Goal: Task Accomplishment & Management: Manage account settings

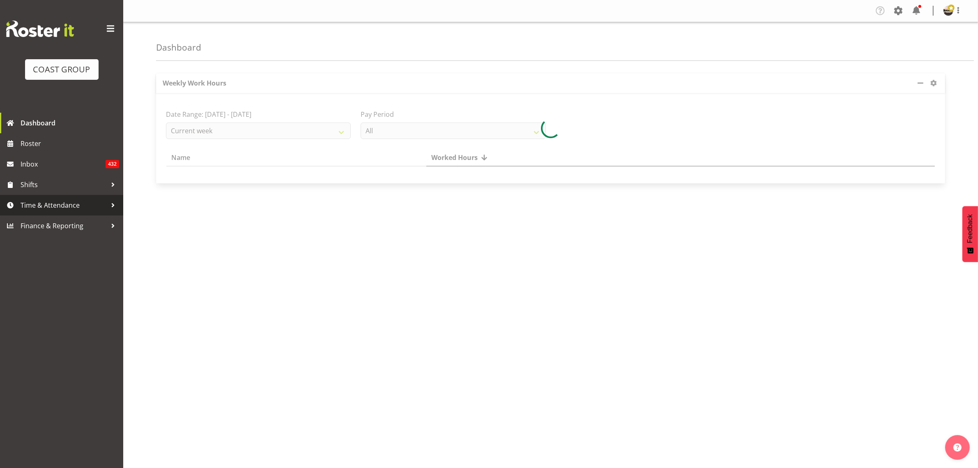
click at [52, 214] on link "Time & Attendance" at bounding box center [61, 205] width 123 height 21
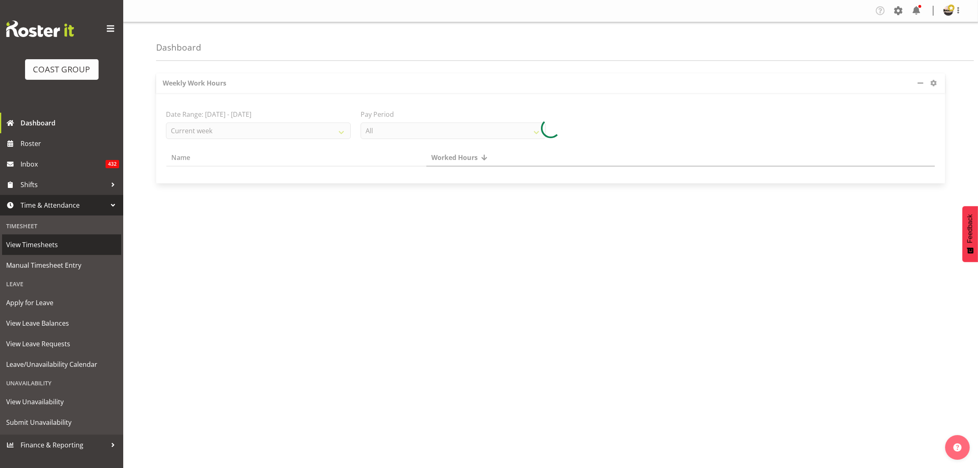
click at [54, 246] on span "View Timesheets" at bounding box center [61, 244] width 111 height 12
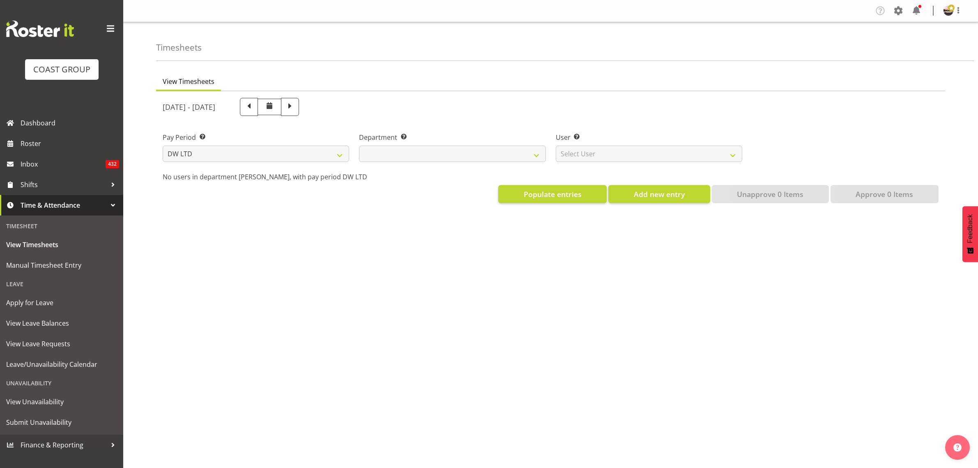
select select "8"
select select
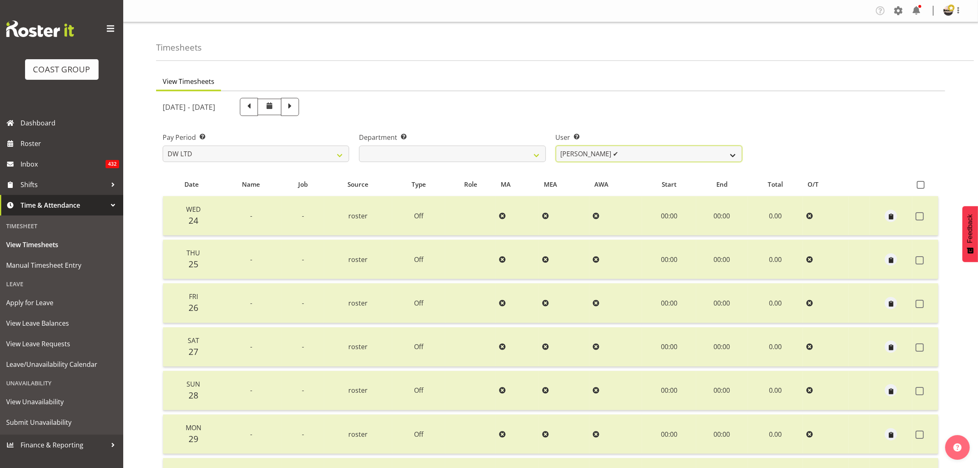
click at [586, 154] on select "[PERSON_NAME] ✔ Boston [PERSON_NAME] ✔ [PERSON_NAME] ❌ [PERSON_NAME] ✔ [PERSON_…" at bounding box center [649, 153] width 187 height 16
select select "5758"
click at [556, 145] on select "[PERSON_NAME] ✔ Boston [PERSON_NAME] ✔ [PERSON_NAME] ❌ [PERSON_NAME] ✔ [PERSON_…" at bounding box center [649, 153] width 187 height 16
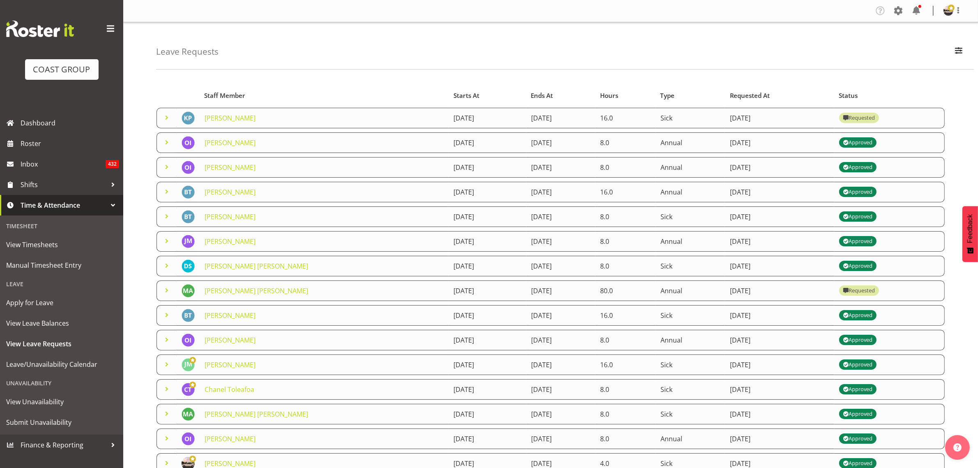
click at [167, 121] on span at bounding box center [167, 118] width 10 height 10
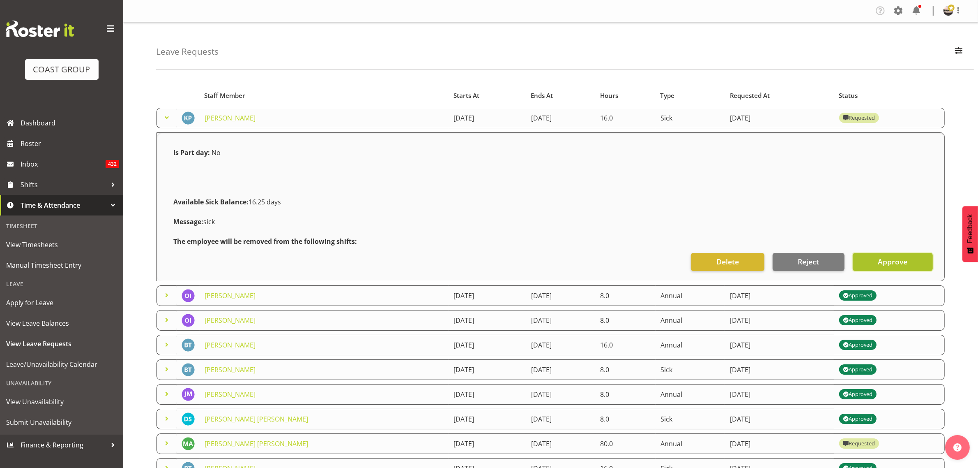
click at [908, 264] on button "Approve" at bounding box center [893, 262] width 80 height 18
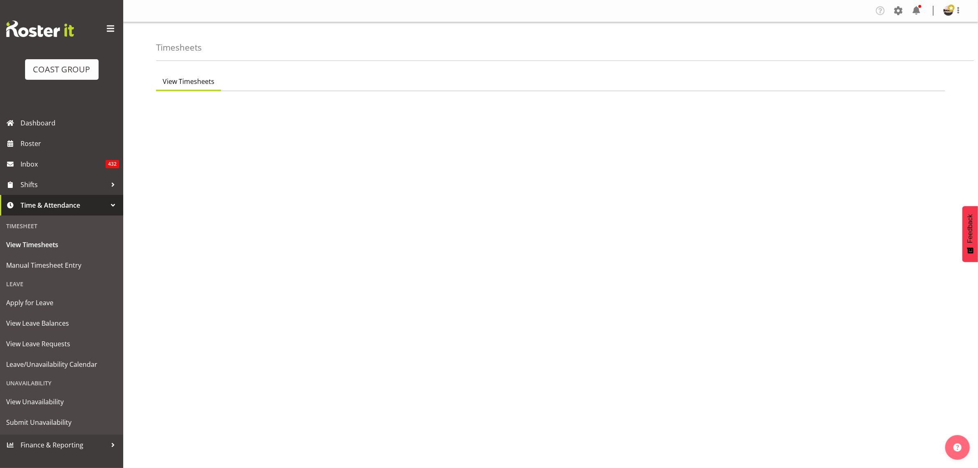
select select "8"
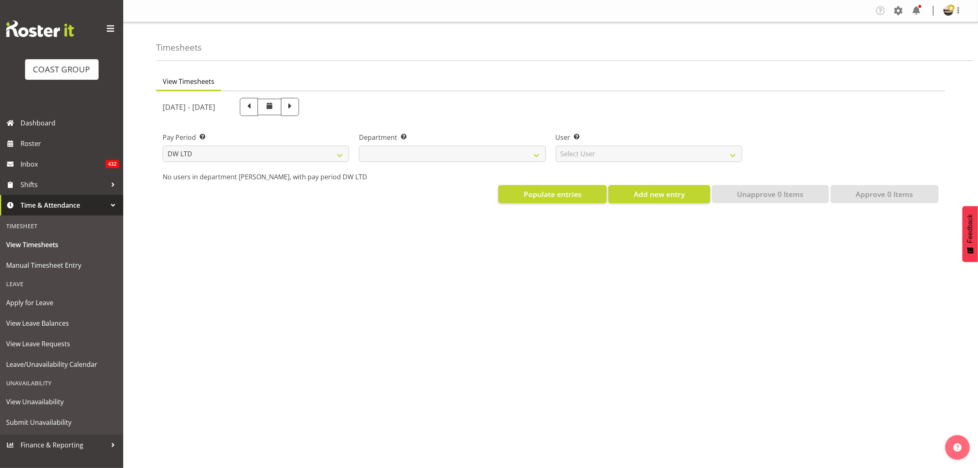
select select
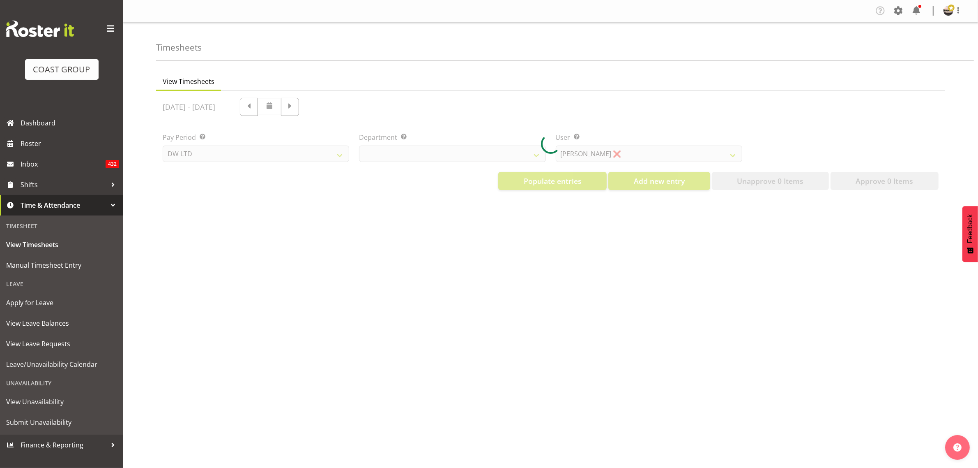
click at [595, 149] on div at bounding box center [550, 143] width 789 height 105
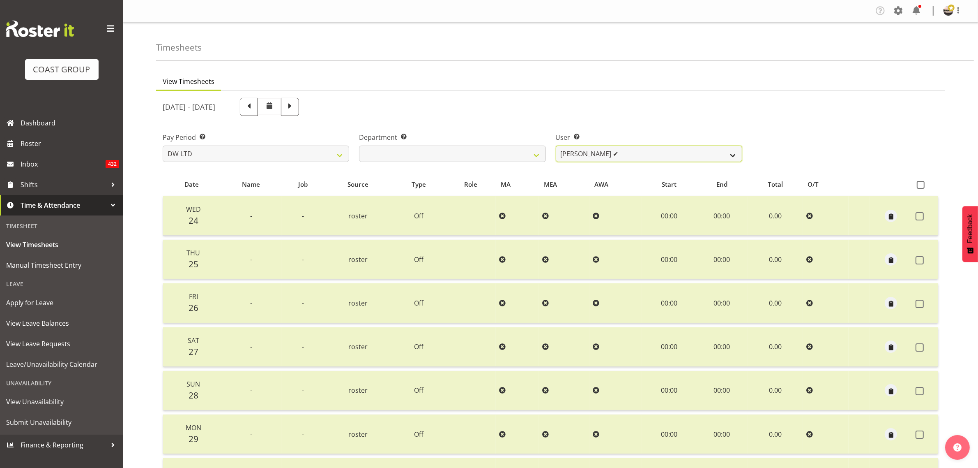
drag, startPoint x: 595, startPoint y: 155, endPoint x: 594, endPoint y: 161, distance: 5.4
click at [595, 155] on select "[PERSON_NAME] ✔ Boston [PERSON_NAME] ✔ [PERSON_NAME] ❌ [PERSON_NAME] ✔ [PERSON_…" at bounding box center [649, 153] width 187 height 16
select select "5758"
click at [556, 145] on select "[PERSON_NAME] ✔ Boston [PERSON_NAME] ✔ [PERSON_NAME] ❌ [PERSON_NAME] ✔ [PERSON_…" at bounding box center [649, 153] width 187 height 16
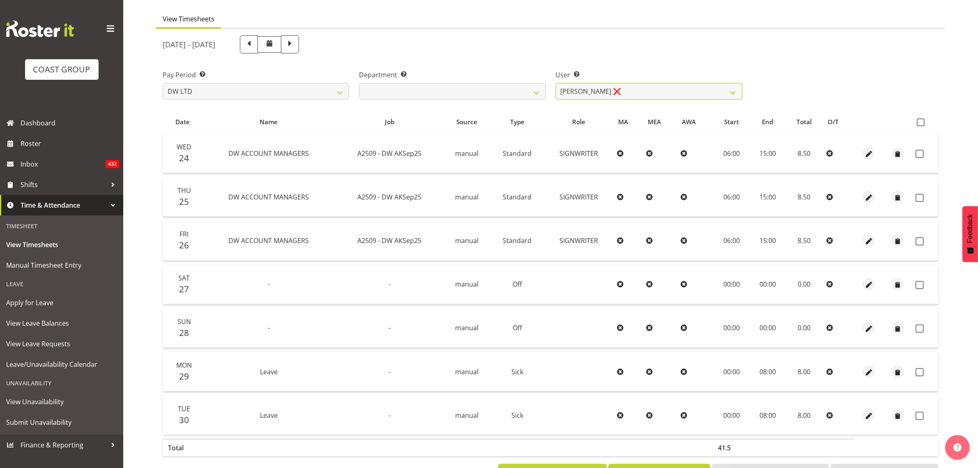
scroll to position [97, 0]
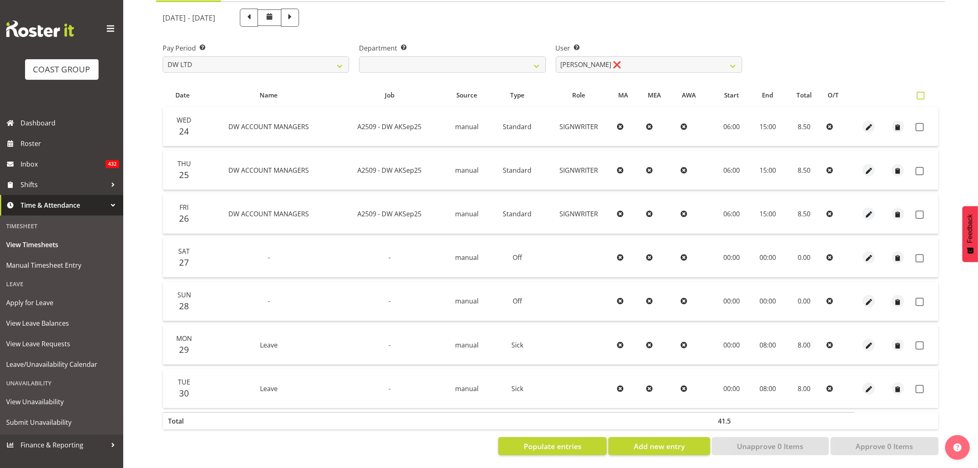
drag, startPoint x: 919, startPoint y: 83, endPoint x: 920, endPoint y: 87, distance: 4.8
click at [919, 87] on th at bounding box center [926, 95] width 26 height 16
click at [920, 92] on span at bounding box center [921, 96] width 8 height 8
click at [920, 93] on input "checkbox" at bounding box center [919, 95] width 5 height 5
checkbox input "true"
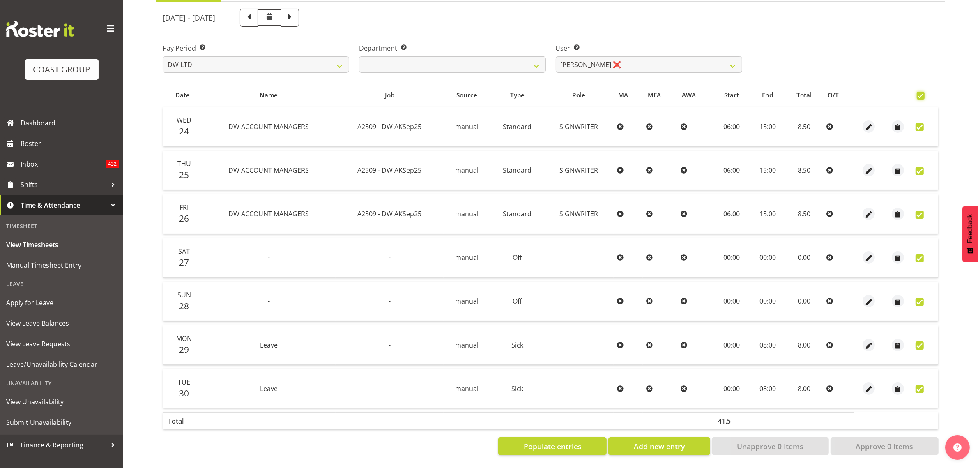
checkbox input "true"
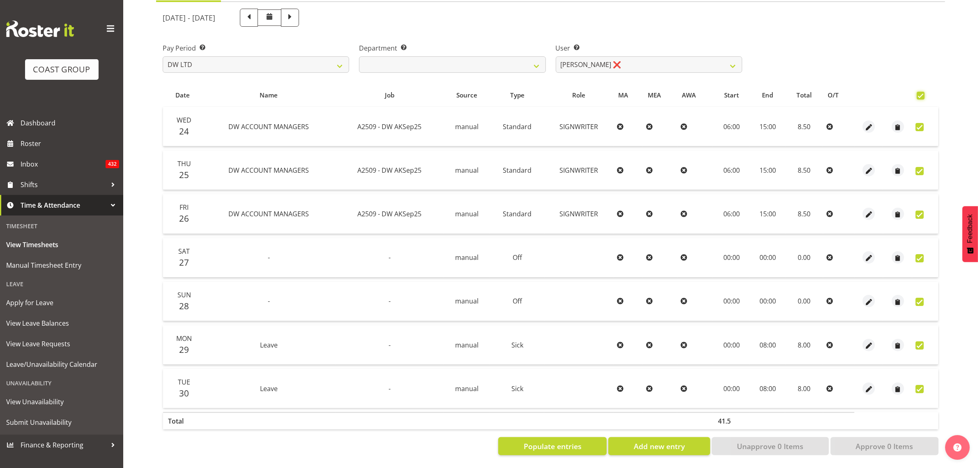
checkbox input "true"
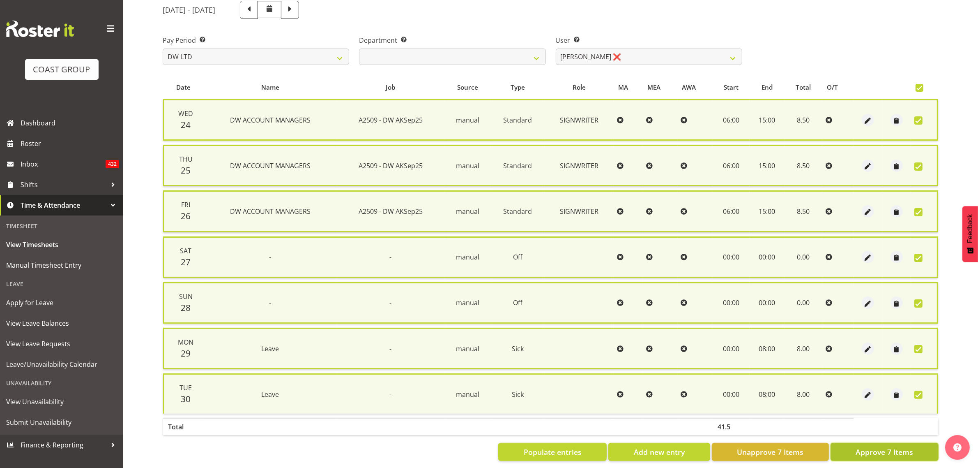
click at [868, 456] on button "Approve 7 Items" at bounding box center [885, 452] width 108 height 18
checkbox input "false"
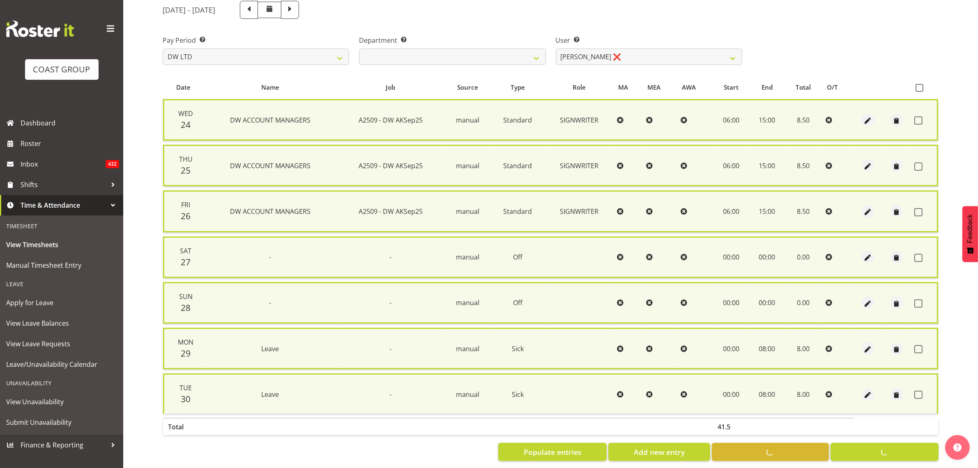
checkbox input "false"
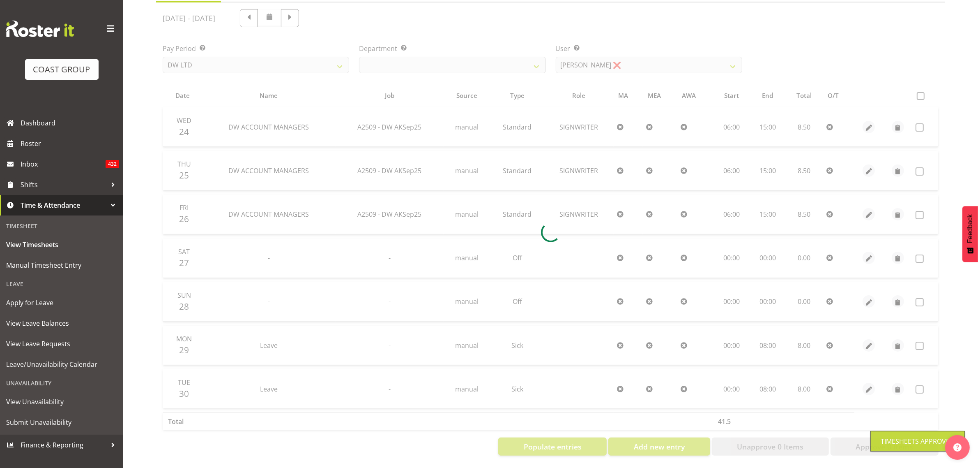
scroll to position [29, 0]
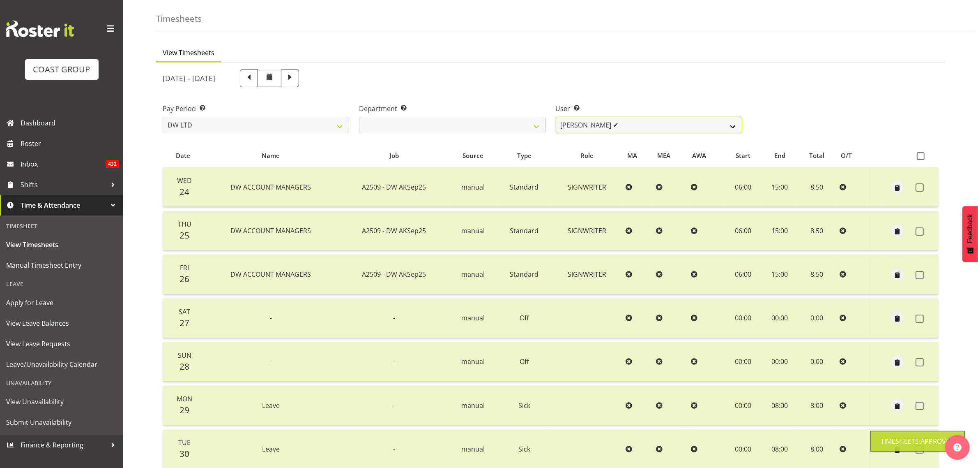
click at [630, 130] on select "Andrew McFadzean ✔ Boston Morgan-Horan ✔ Chanel Toleafoa ❌ Gene Burton ✔ Ian Si…" at bounding box center [649, 125] width 187 height 16
select select "1157"
click at [556, 117] on select "Andrew McFadzean ✔ Boston Morgan-Horan ✔ Chanel Toleafoa ❌ Gene Burton ✔ Ian Si…" at bounding box center [649, 125] width 187 height 16
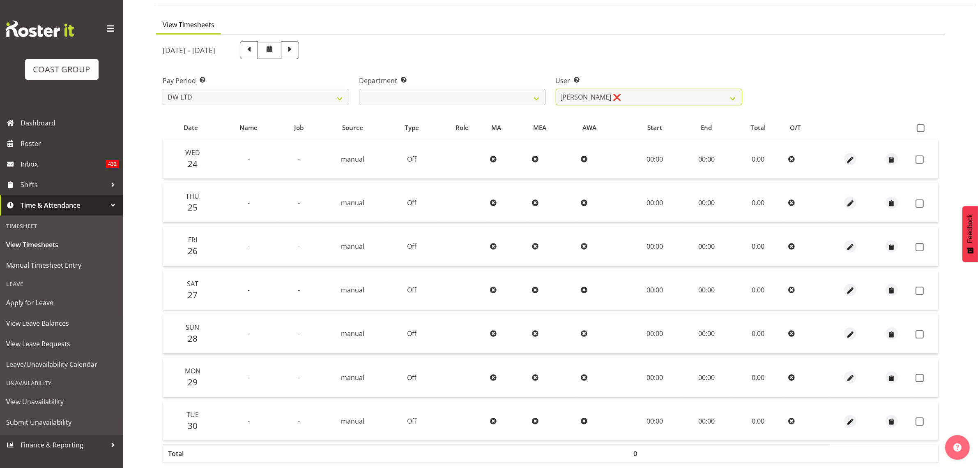
scroll to position [97, 0]
